Goal: Task Accomplishment & Management: Use online tool/utility

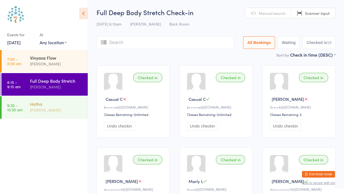
click at [58, 108] on div "[PERSON_NAME]" at bounding box center [56, 110] width 53 height 6
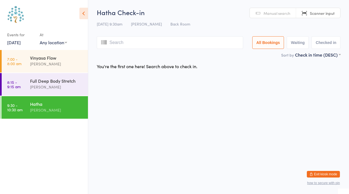
click at [21, 41] on link "[DATE]" at bounding box center [13, 42] width 13 height 6
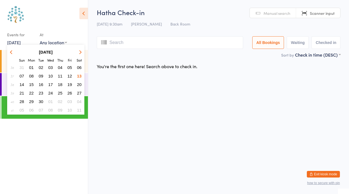
click at [60, 77] on span "11" at bounding box center [60, 76] width 5 height 5
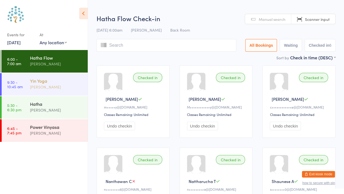
click at [61, 83] on div "Yin Yoga" at bounding box center [56, 81] width 53 height 6
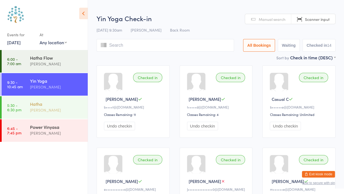
click at [63, 114] on div "Hatha [PERSON_NAME]" at bounding box center [59, 107] width 58 height 22
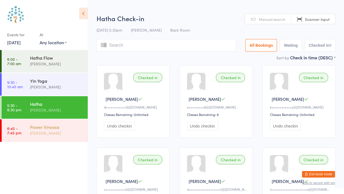
click at [59, 132] on div "[PERSON_NAME]" at bounding box center [56, 133] width 53 height 6
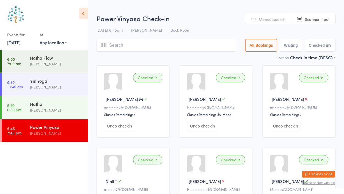
click at [19, 40] on link "[DATE]" at bounding box center [13, 42] width 13 height 6
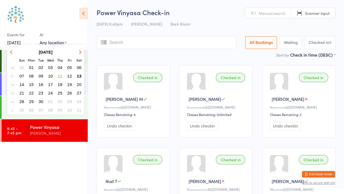
click at [30, 75] on span "08" at bounding box center [31, 76] width 5 height 5
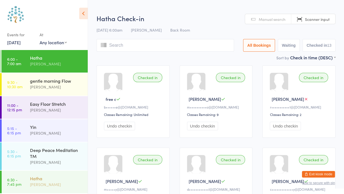
click at [56, 174] on div "[PERSON_NAME]" at bounding box center [59, 182] width 58 height 22
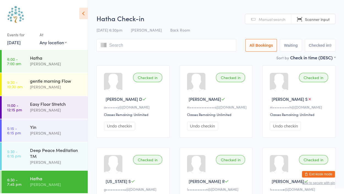
click at [21, 43] on link "[DATE]" at bounding box center [13, 42] width 13 height 6
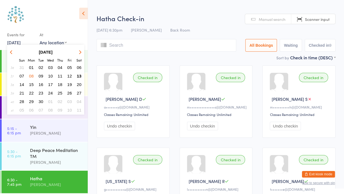
click at [79, 76] on span "13" at bounding box center [79, 76] width 5 height 5
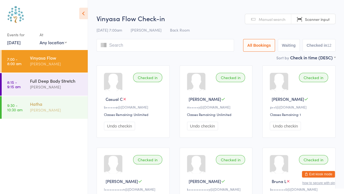
click at [72, 100] on div "Hatha [PERSON_NAME]" at bounding box center [59, 107] width 58 height 22
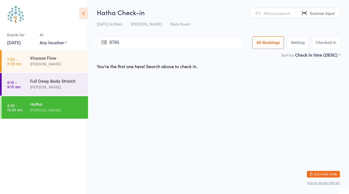
type input "8765"
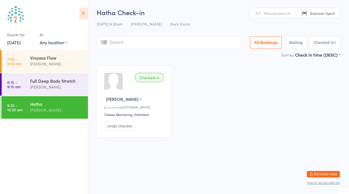
click at [264, 15] on span "Manual search" at bounding box center [276, 13] width 27 height 6
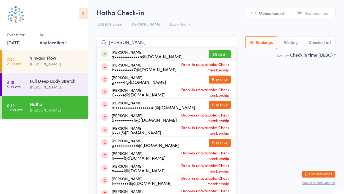
type input "[PERSON_NAME]"
click at [215, 53] on button "Drop in" at bounding box center [220, 54] width 22 height 8
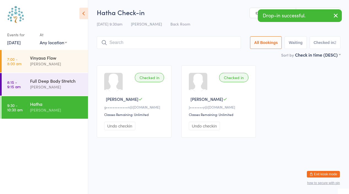
click at [333, 15] on icon "button" at bounding box center [335, 15] width 7 height 7
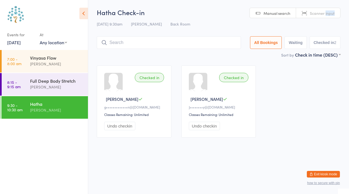
click at [333, 15] on span "Scanner input" at bounding box center [321, 13] width 25 height 6
type input "8430"
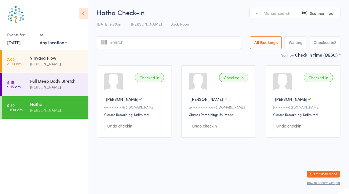
click at [281, 12] on span "Manual search" at bounding box center [276, 13] width 27 height 6
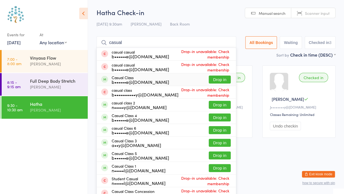
type input "casual"
click at [219, 78] on button "Drop in" at bounding box center [220, 80] width 22 height 8
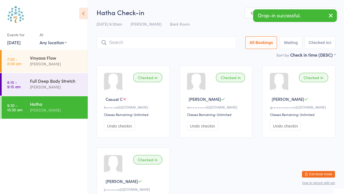
click at [333, 16] on icon "button" at bounding box center [331, 15] width 7 height 7
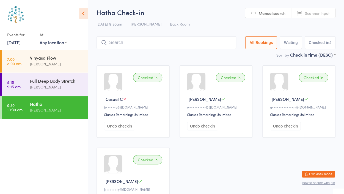
click at [333, 16] on link "Scanner input" at bounding box center [314, 13] width 44 height 10
click at [50, 81] on div "Full Deep Body Stretch" at bounding box center [56, 81] width 53 height 6
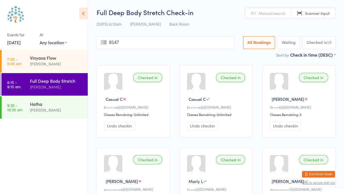
type input "8147"
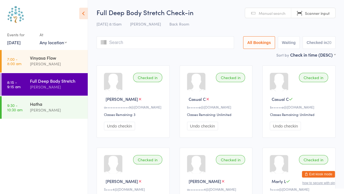
click at [268, 17] on link "Manual search" at bounding box center [268, 13] width 46 height 10
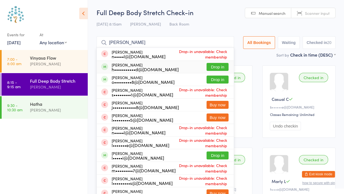
type input "[PERSON_NAME]"
click at [214, 69] on button "Drop in" at bounding box center [218, 67] width 22 height 8
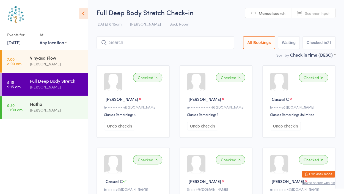
click at [311, 11] on span "Scanner input" at bounding box center [317, 13] width 25 height 6
type input "8507"
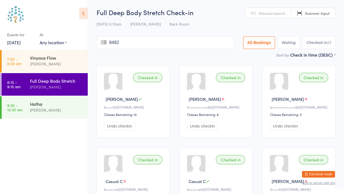
type input "8482"
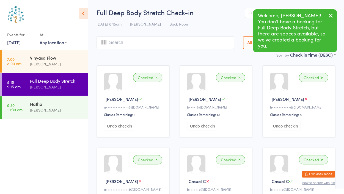
click at [334, 11] on button "button" at bounding box center [331, 16] width 12 height 13
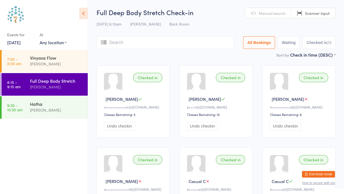
click at [233, 77] on div "Checked in" at bounding box center [230, 77] width 29 height 9
click at [204, 126] on button "Undo checkin" at bounding box center [202, 126] width 31 height 9
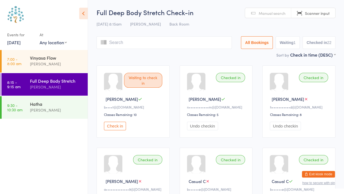
click at [289, 125] on button "Undo checkin" at bounding box center [285, 126] width 31 height 9
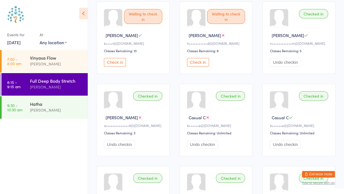
scroll to position [69, 0]
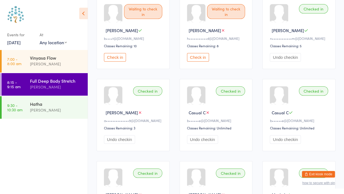
click at [119, 140] on button "Undo checkin" at bounding box center [119, 139] width 31 height 9
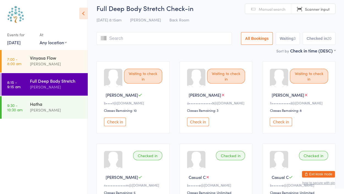
scroll to position [0, 0]
